Goal: Information Seeking & Learning: Learn about a topic

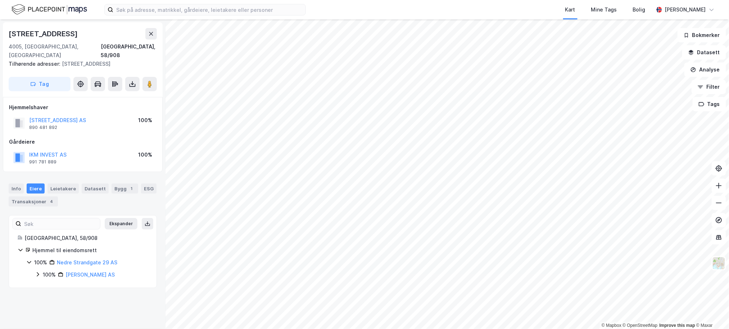
click at [41, 271] on div "100% Ikm Eiendom AS" at bounding box center [91, 275] width 113 height 9
click at [46, 283] on div "100% Ikm Invest AS" at bounding box center [96, 287] width 104 height 9
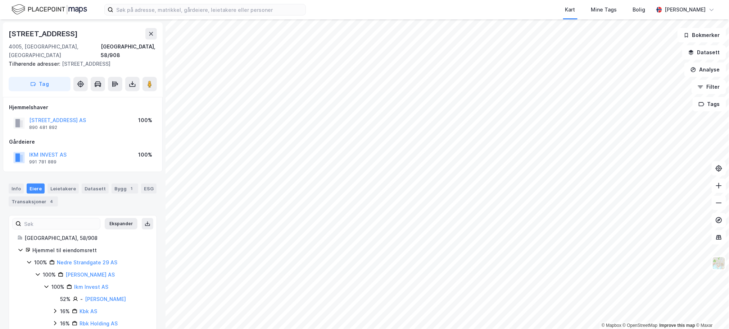
scroll to position [20, 0]
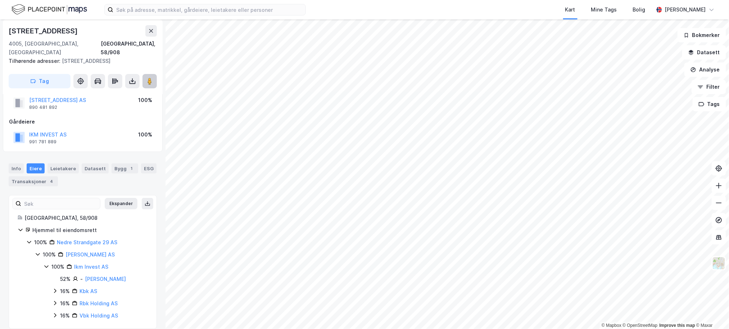
click at [144, 74] on button at bounding box center [149, 81] width 14 height 14
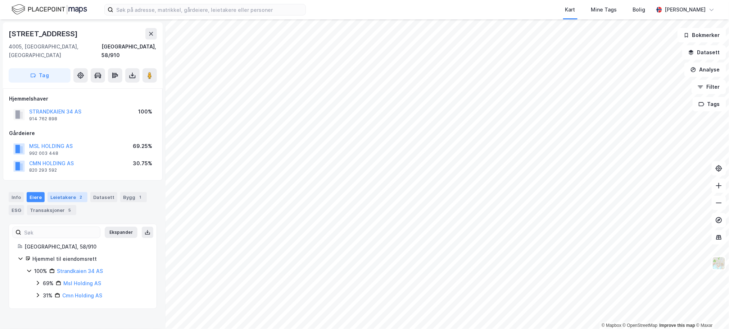
click at [60, 192] on div "Leietakere 2" at bounding box center [67, 197] width 40 height 10
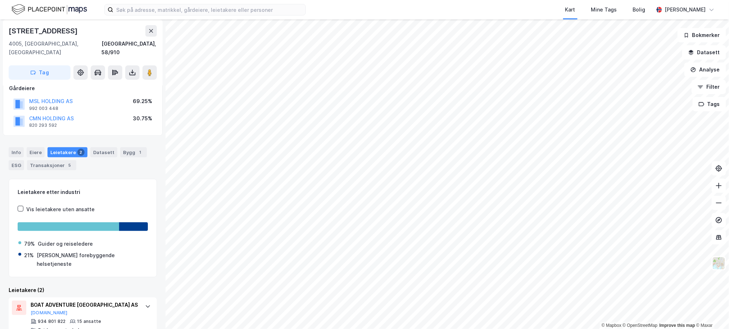
scroll to position [82, 0]
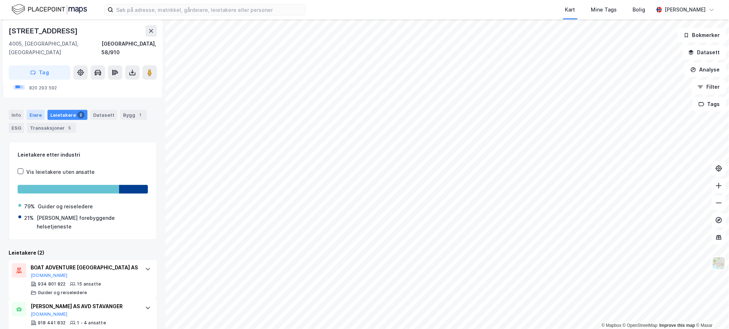
click at [38, 110] on div "Eiere" at bounding box center [36, 115] width 18 height 10
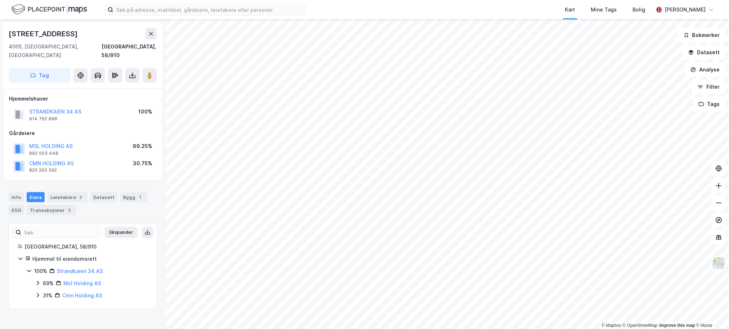
click at [44, 279] on div "69%" at bounding box center [48, 283] width 11 height 9
click at [43, 304] on div "31%" at bounding box center [48, 308] width 10 height 9
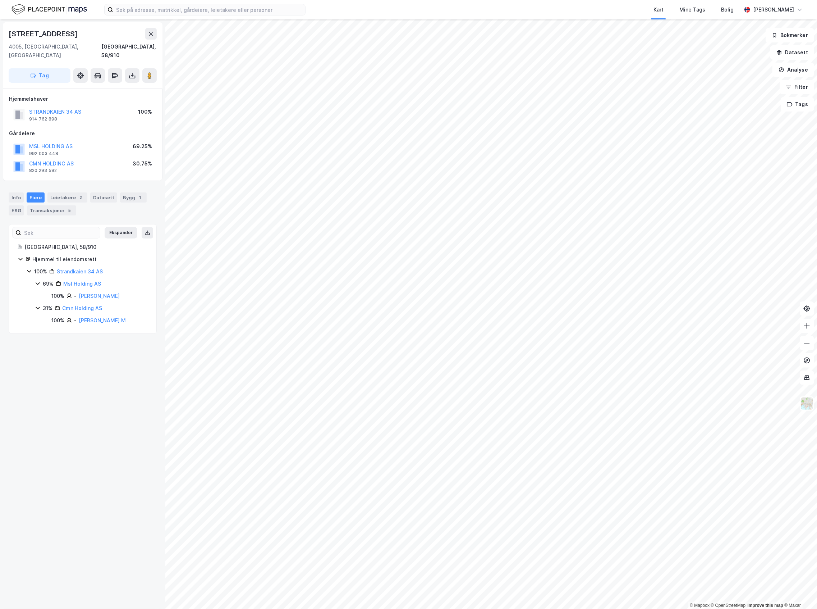
click at [53, 14] on img at bounding box center [50, 9] width 76 height 13
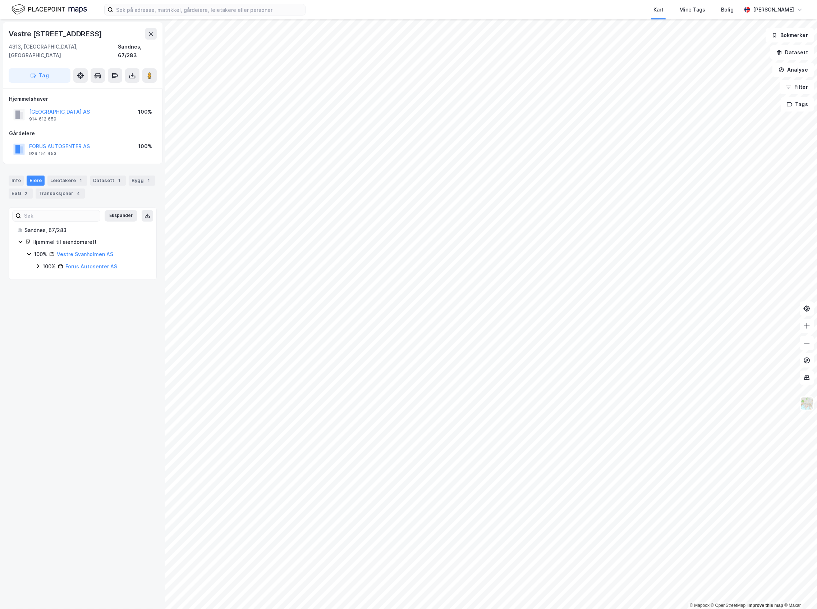
click at [75, 167] on div "Info Eiere Leietakere 1 Datasett 1 Bygg 1 ESG 2 Transaksjoner 4" at bounding box center [82, 184] width 165 height 35
click at [73, 175] on div "Leietakere 1" at bounding box center [67, 180] width 40 height 10
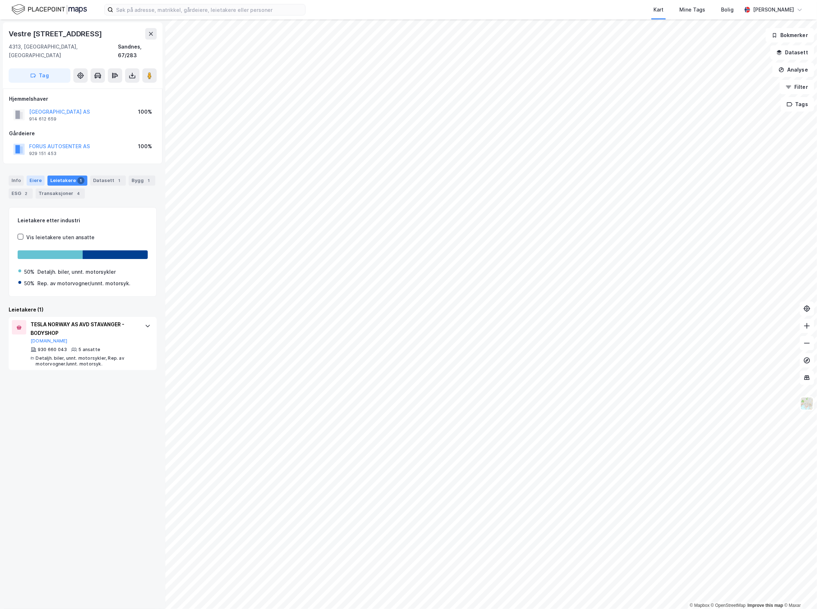
click at [39, 175] on div "Eiere" at bounding box center [36, 180] width 18 height 10
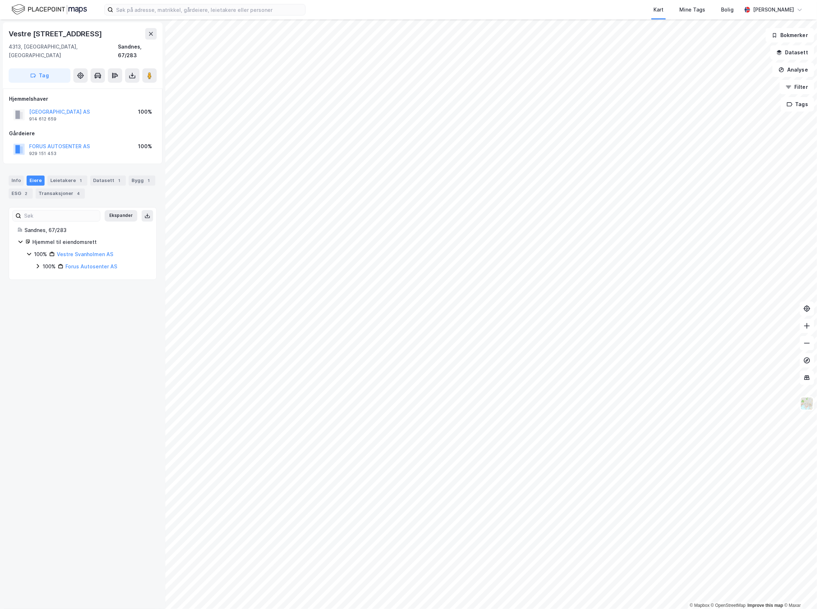
click at [43, 262] on div "100%" at bounding box center [49, 266] width 13 height 9
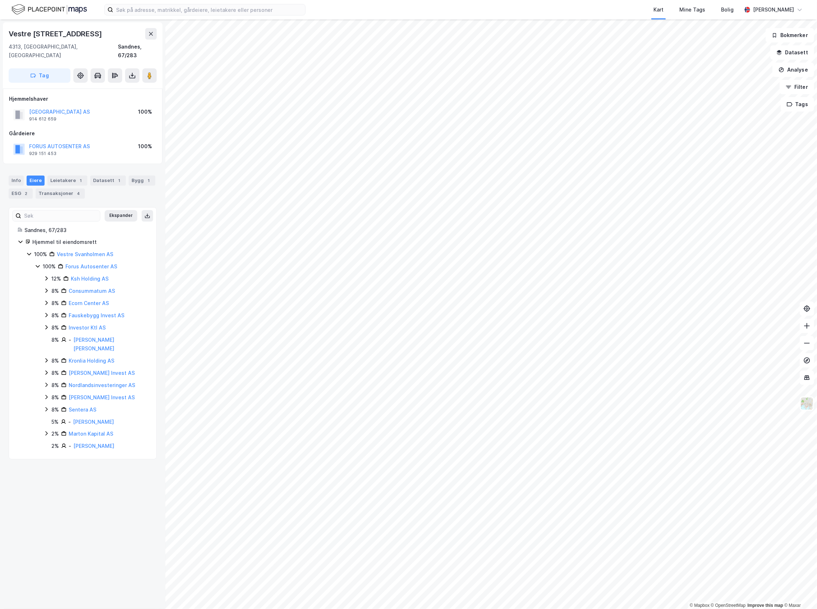
click at [46, 288] on icon at bounding box center [47, 291] width 6 height 6
click at [46, 300] on icon at bounding box center [47, 303] width 6 height 6
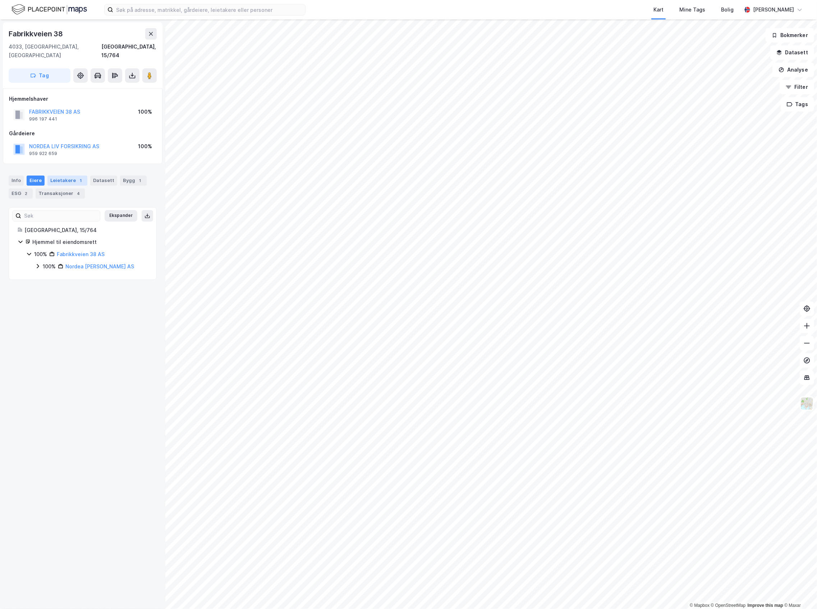
click at [70, 175] on div "Leietakere 1" at bounding box center [67, 180] width 40 height 10
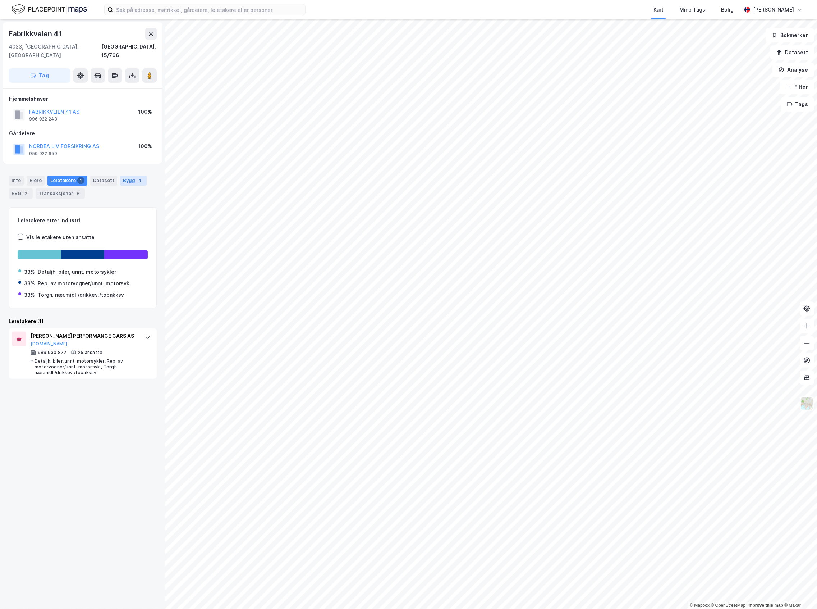
click at [137, 177] on div "1" at bounding box center [140, 180] width 7 height 7
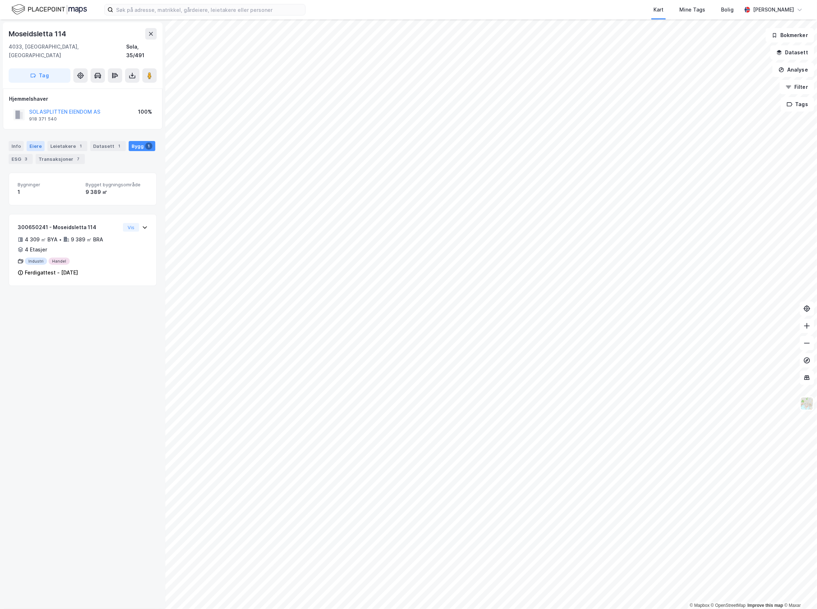
click at [42, 141] on div "Eiere" at bounding box center [36, 146] width 18 height 10
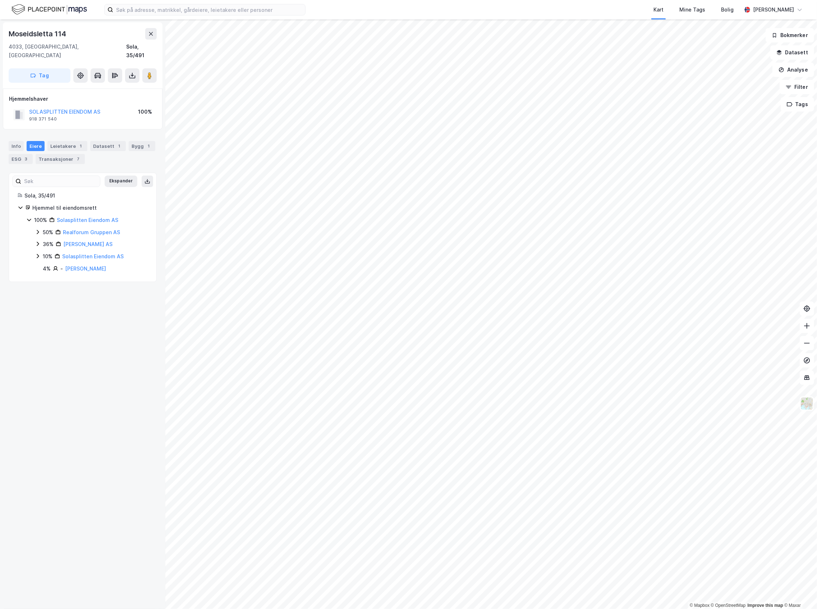
click at [38, 241] on icon at bounding box center [38, 244] width 6 height 6
click at [37, 243] on icon at bounding box center [38, 244] width 4 height 3
click at [37, 254] on icon at bounding box center [38, 256] width 2 height 4
click at [37, 253] on icon at bounding box center [38, 256] width 6 height 6
click at [43, 240] on div "36%" at bounding box center [48, 244] width 11 height 9
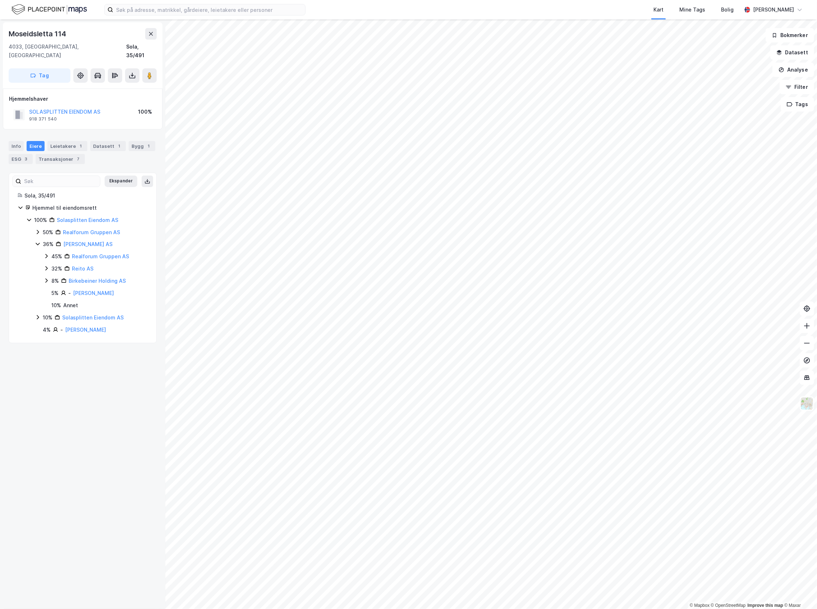
click at [43, 240] on div "36%" at bounding box center [48, 244] width 11 height 9
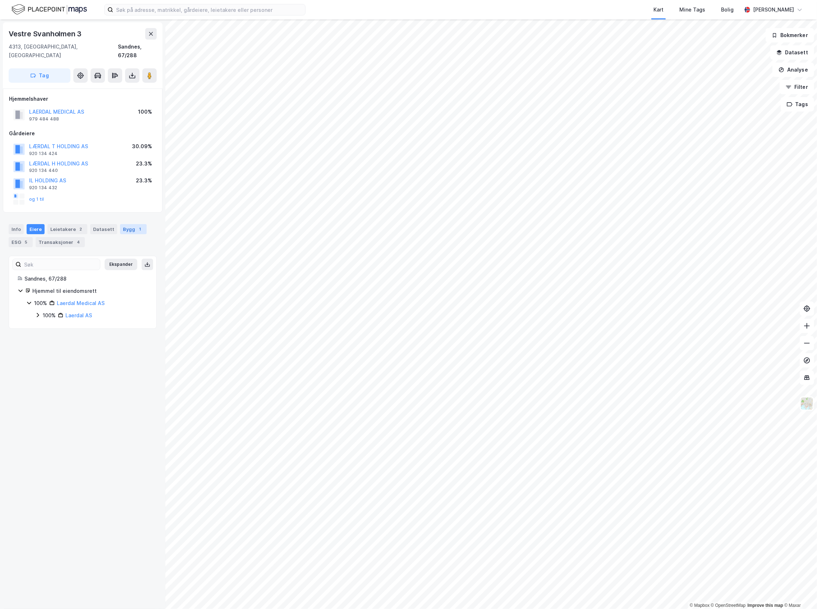
click at [120, 224] on div "Bygg 1" at bounding box center [133, 229] width 27 height 10
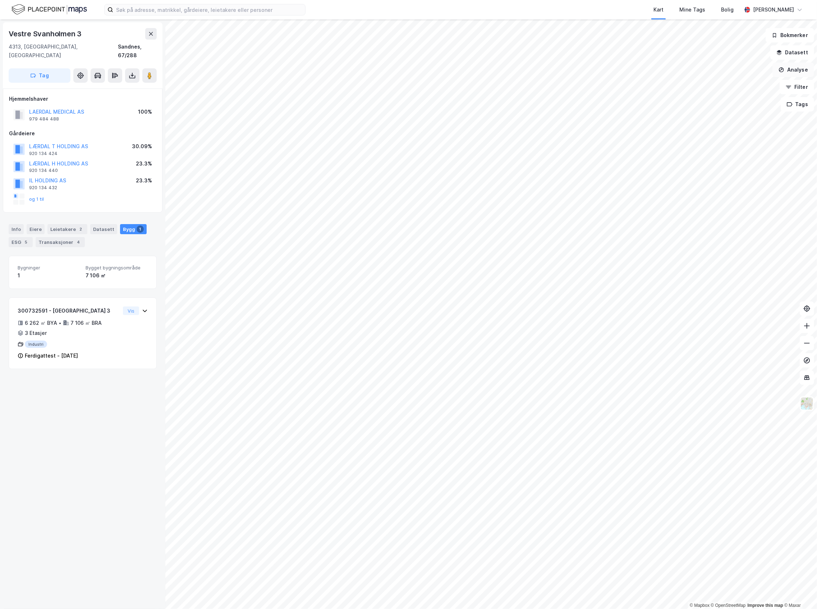
click at [728, 69] on button "Analyse" at bounding box center [794, 70] width 42 height 14
click at [728, 83] on div "Tegn område" at bounding box center [731, 85] width 63 height 6
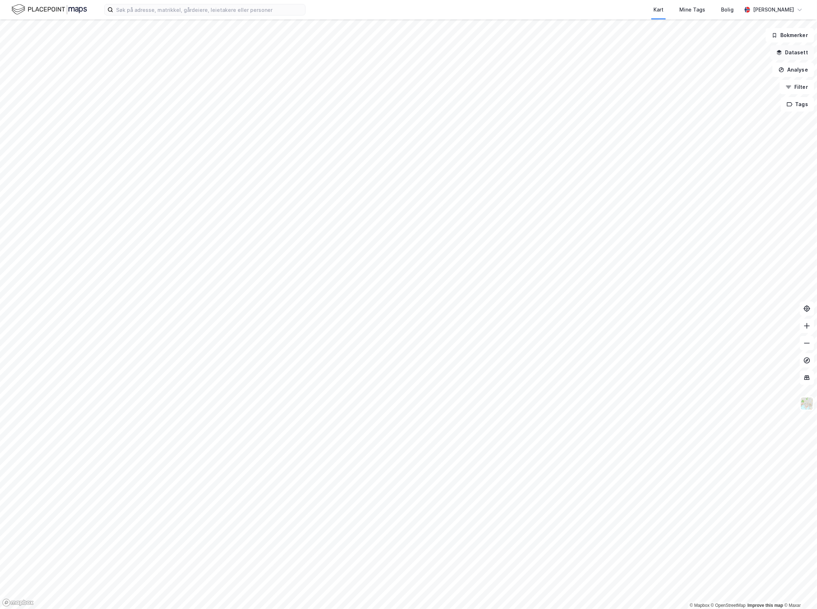
click at [797, 53] on button "Datasett" at bounding box center [793, 52] width 44 height 14
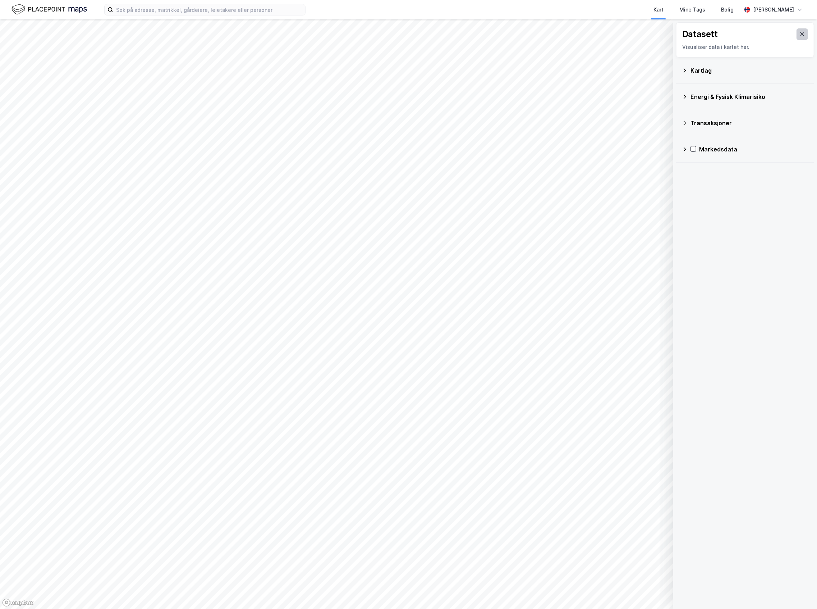
click at [797, 40] on button at bounding box center [803, 34] width 12 height 12
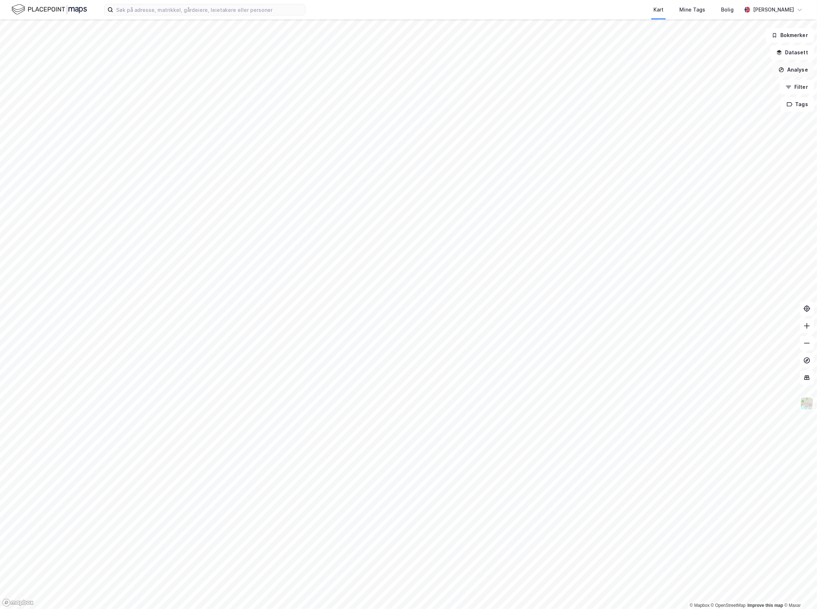
click at [791, 67] on button "Analyse" at bounding box center [794, 70] width 42 height 14
click at [714, 88] on div "Tegn område" at bounding box center [731, 85] width 63 height 6
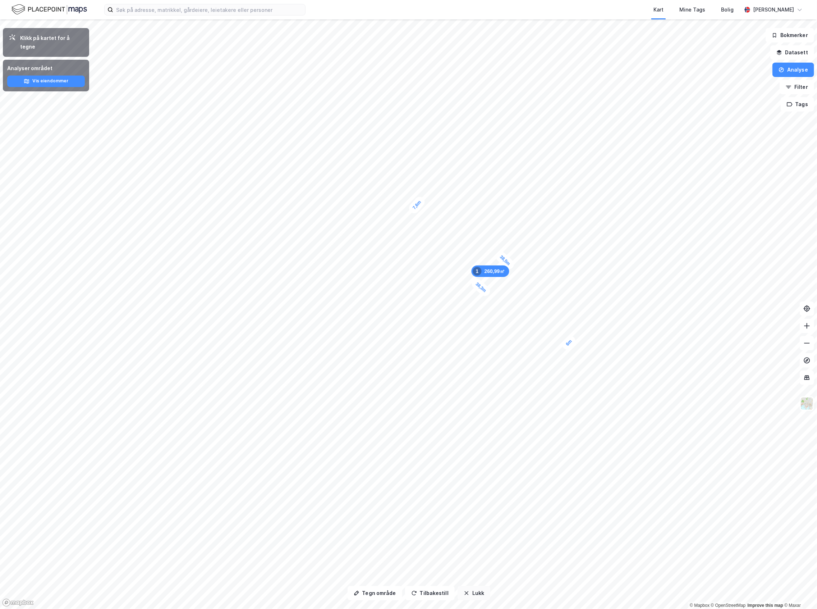
click at [467, 589] on button "Lukk" at bounding box center [474, 593] width 33 height 14
